Goal: Task Accomplishment & Management: Complete application form

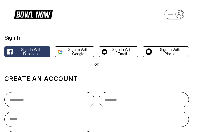
select select "**"
type input "**********"
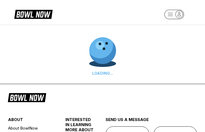
type input "**********"
